Goal: Task Accomplishment & Management: Manage account settings

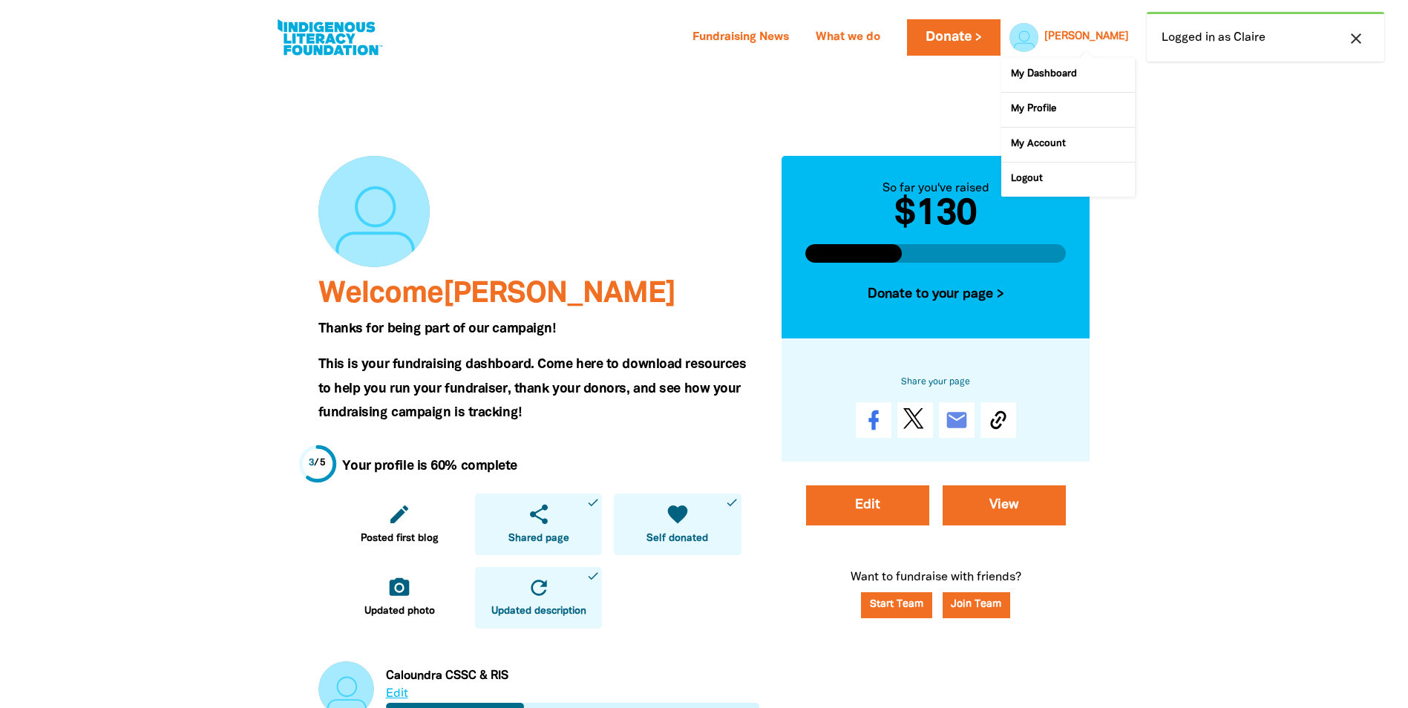
click at [1114, 40] on link "[PERSON_NAME]" at bounding box center [1086, 37] width 85 height 10
click at [1030, 183] on link "Logout" at bounding box center [1068, 180] width 134 height 34
